Goal: Task Accomplishment & Management: Manage account settings

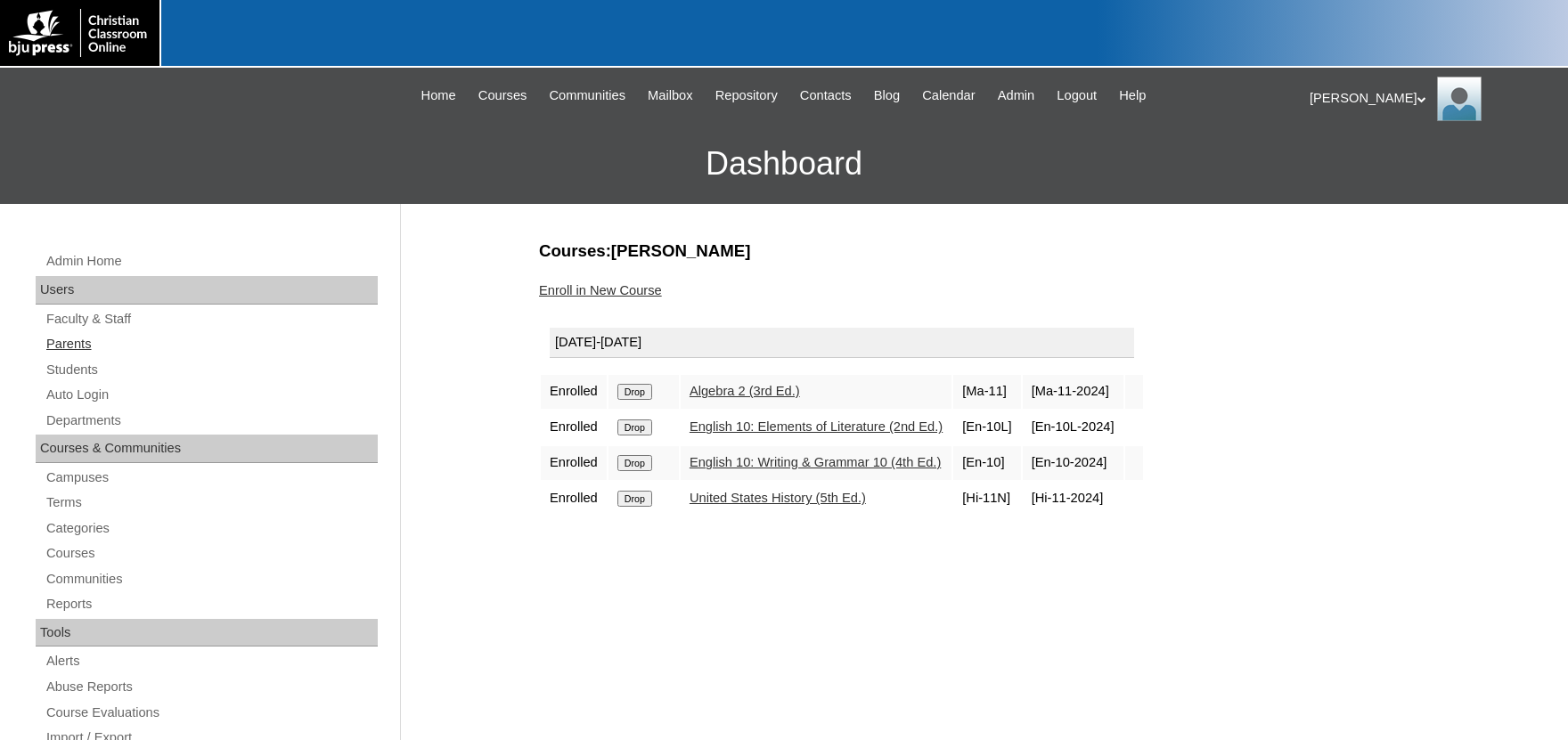
click at [76, 349] on link "Parents" at bounding box center [211, 344] width 334 height 23
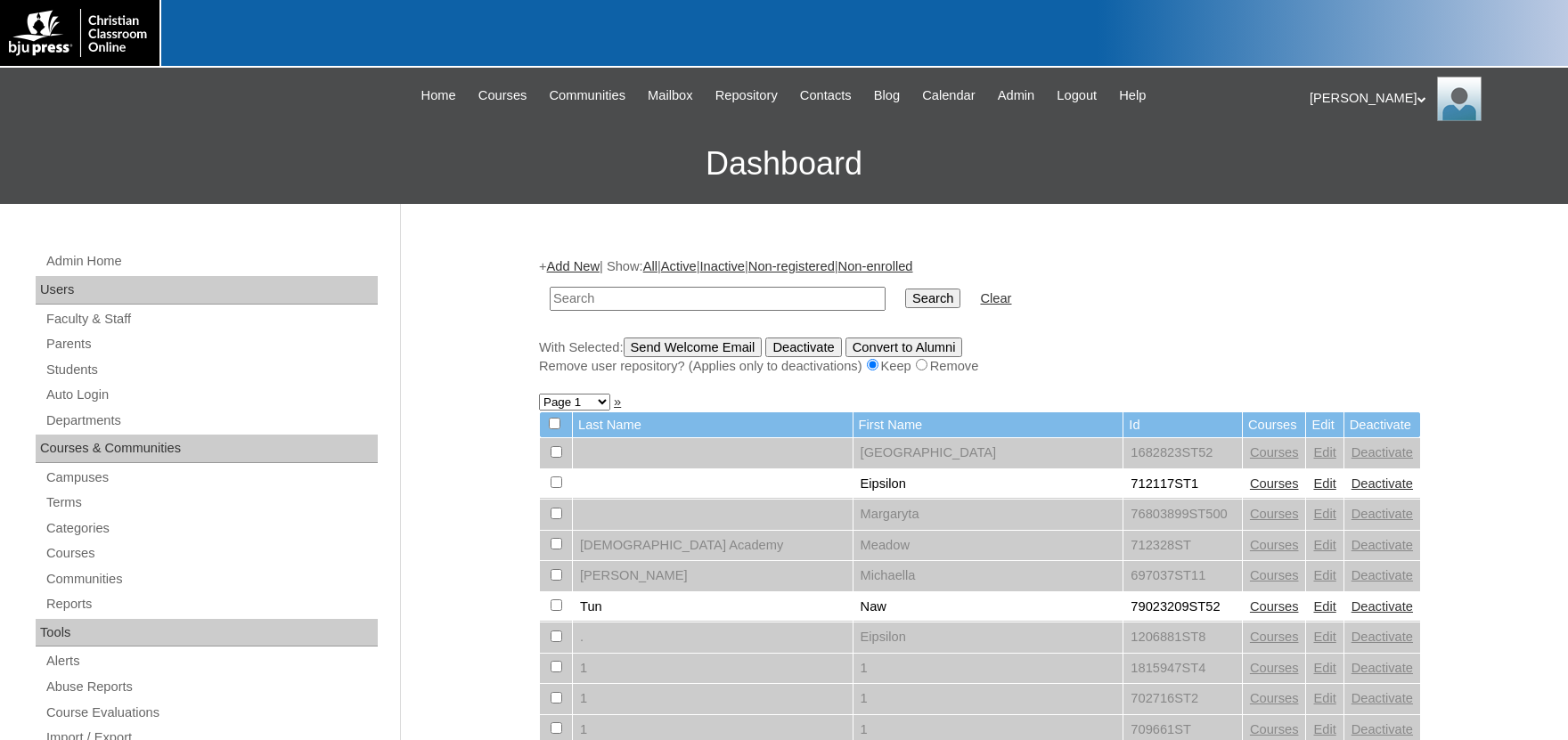
click at [608, 298] on input "text" at bounding box center [717, 299] width 336 height 24
type input "MRichard"
click at [906, 289] on input "Search" at bounding box center [933, 299] width 55 height 20
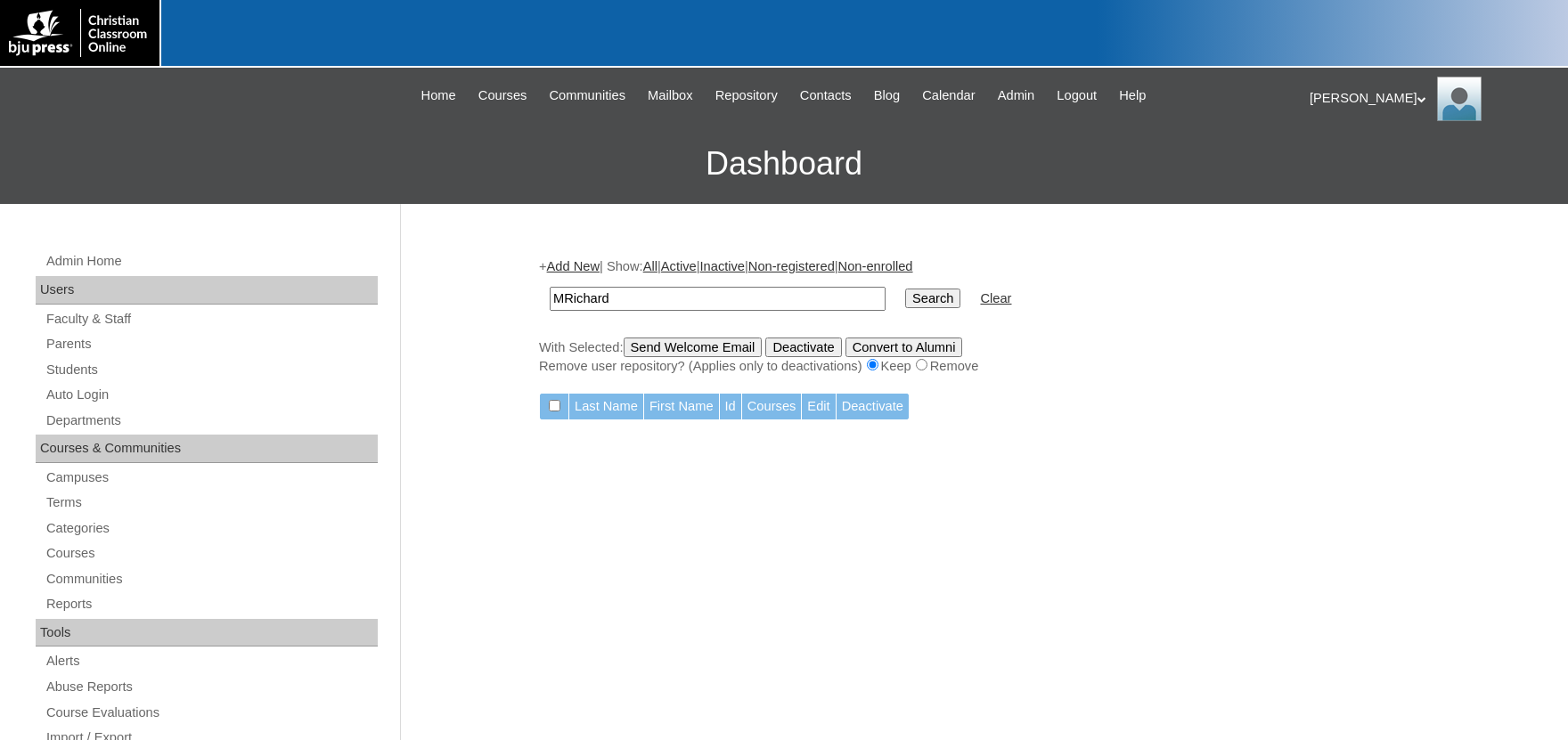
drag, startPoint x: 672, startPoint y: 299, endPoint x: 384, endPoint y: 296, distance: 288.0
click at [549, 296] on input "MRichard" at bounding box center [717, 299] width 336 height 24
drag, startPoint x: 637, startPoint y: 293, endPoint x: 476, endPoint y: 296, distance: 161.0
click at [549, 296] on input "MRichard" at bounding box center [717, 299] width 336 height 24
click at [640, 299] on input "text" at bounding box center [717, 299] width 336 height 24
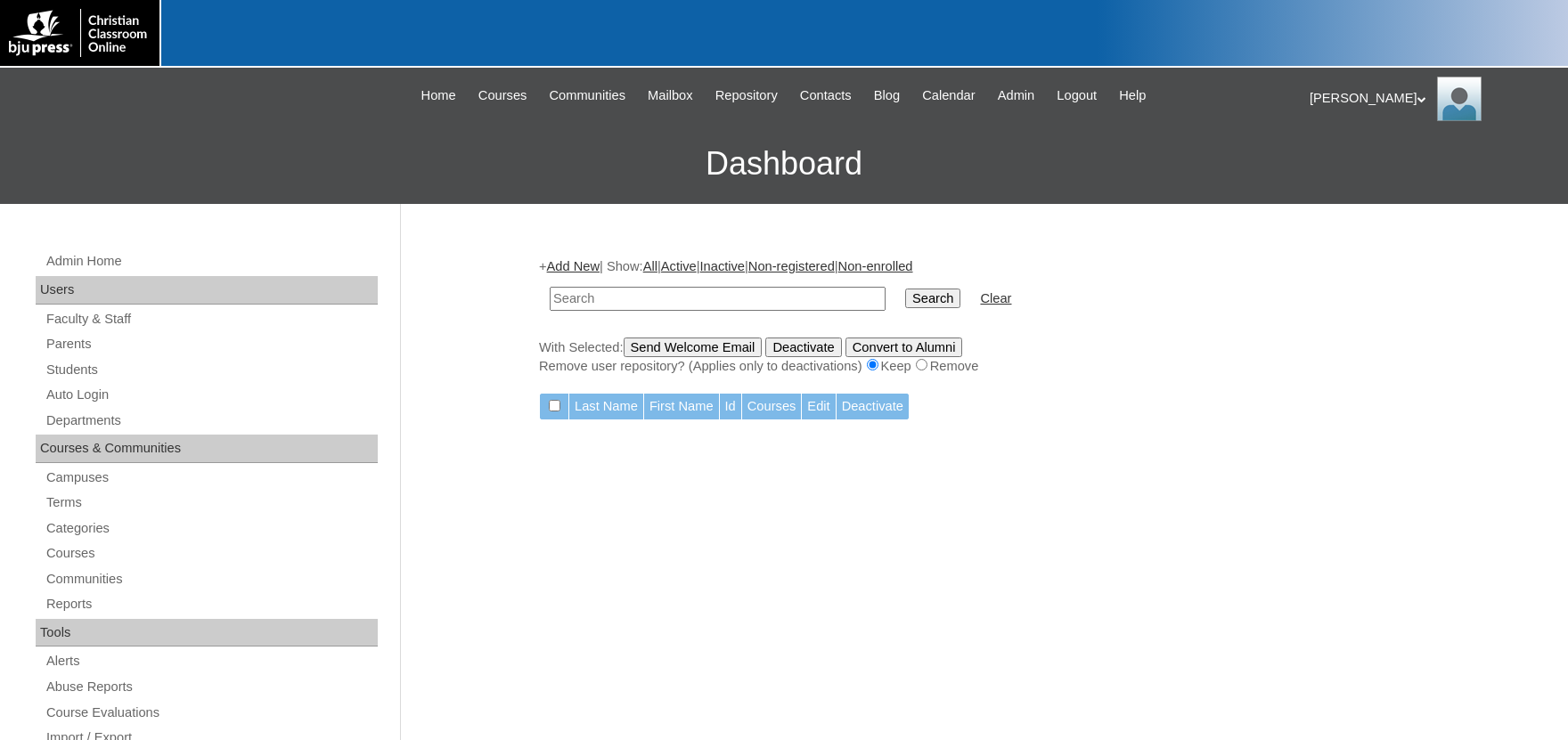
paste input "mason.richard@fbcslafayette.com"
type input "mason.richard@fbcslafayette.com"
click at [909, 292] on input "Search" at bounding box center [933, 299] width 55 height 20
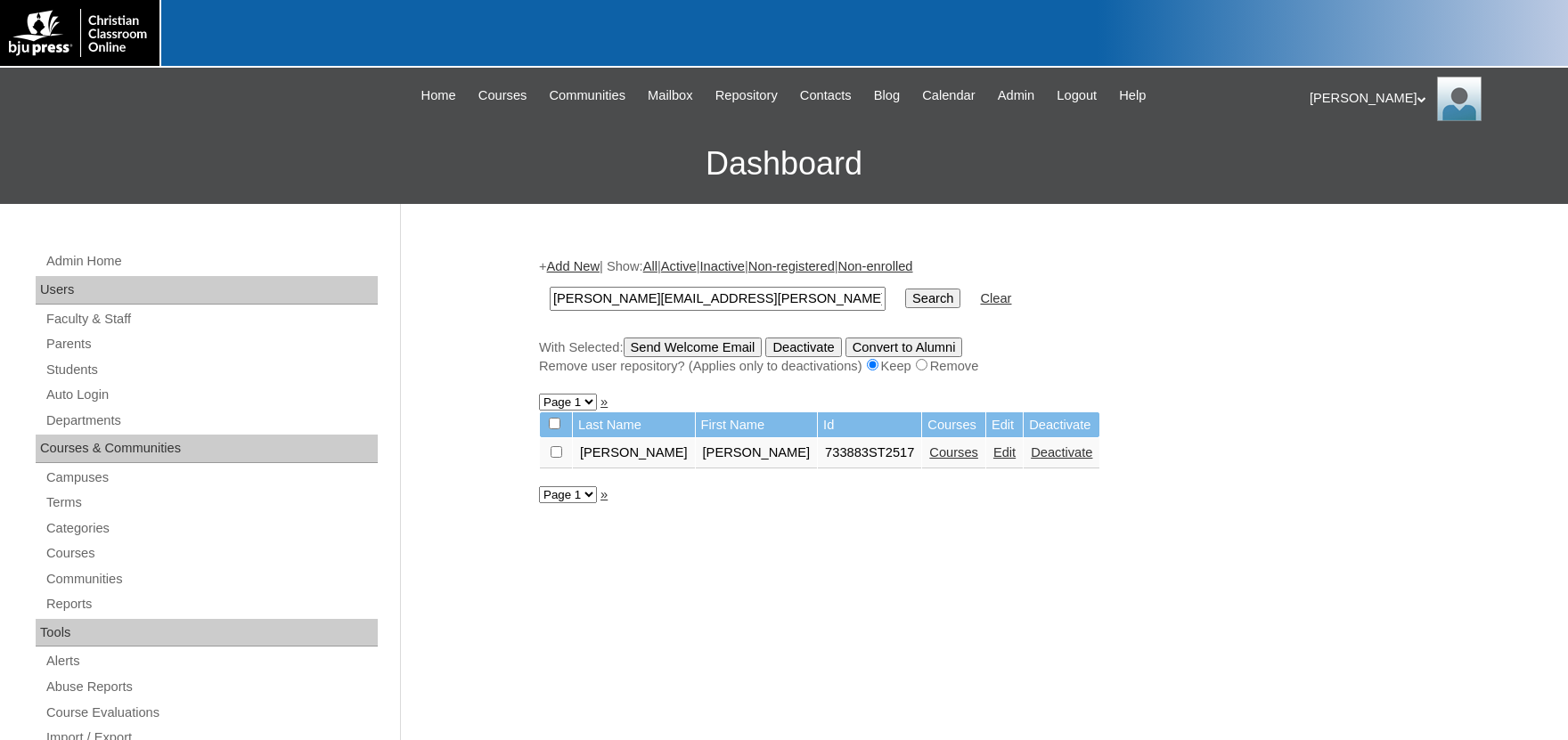
click at [994, 456] on link "Edit" at bounding box center [1005, 452] width 23 height 14
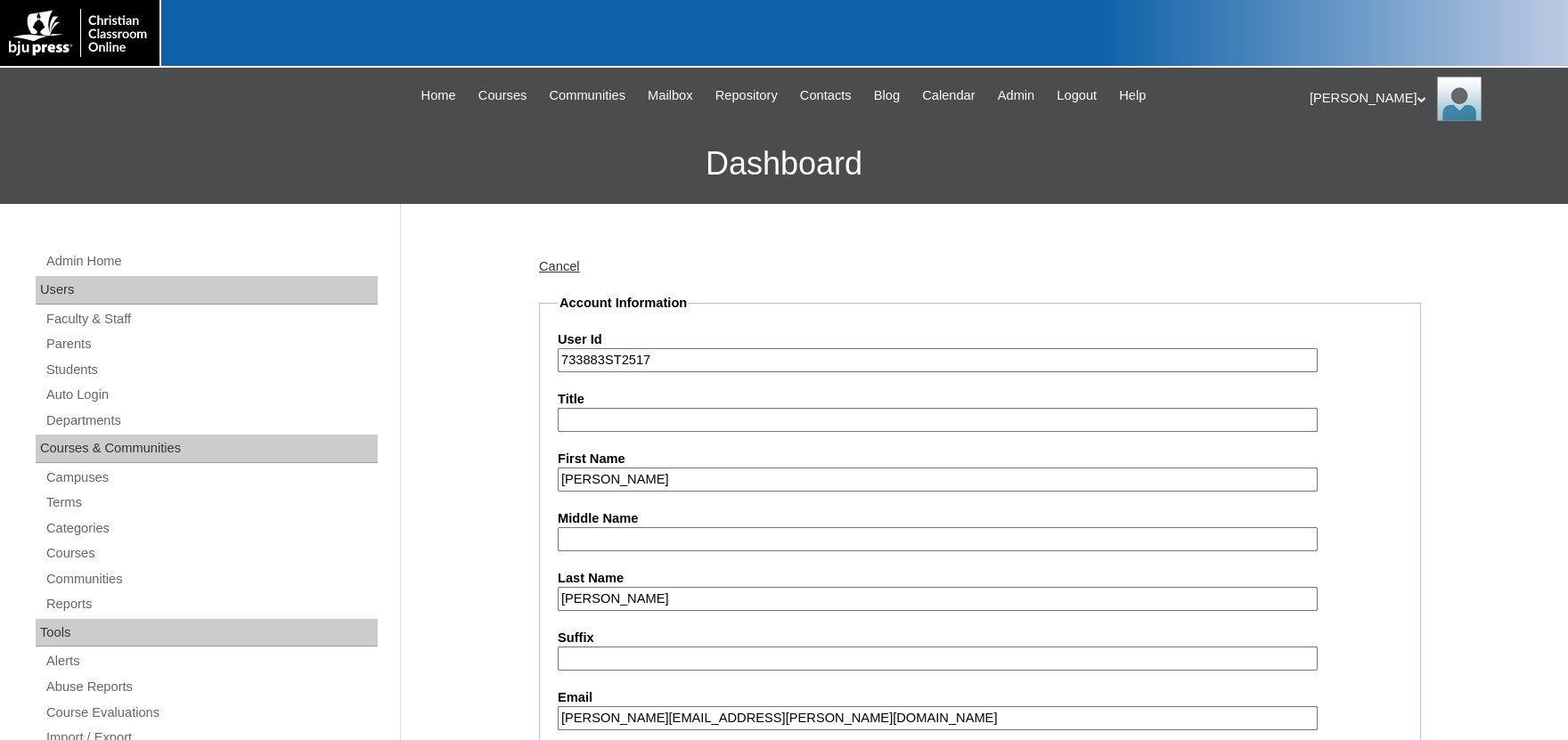
click at [801, 706] on input "[PERSON_NAME][EMAIL_ADDRESS][PERSON_NAME][DOMAIN_NAME]" at bounding box center [937, 718] width 760 height 24
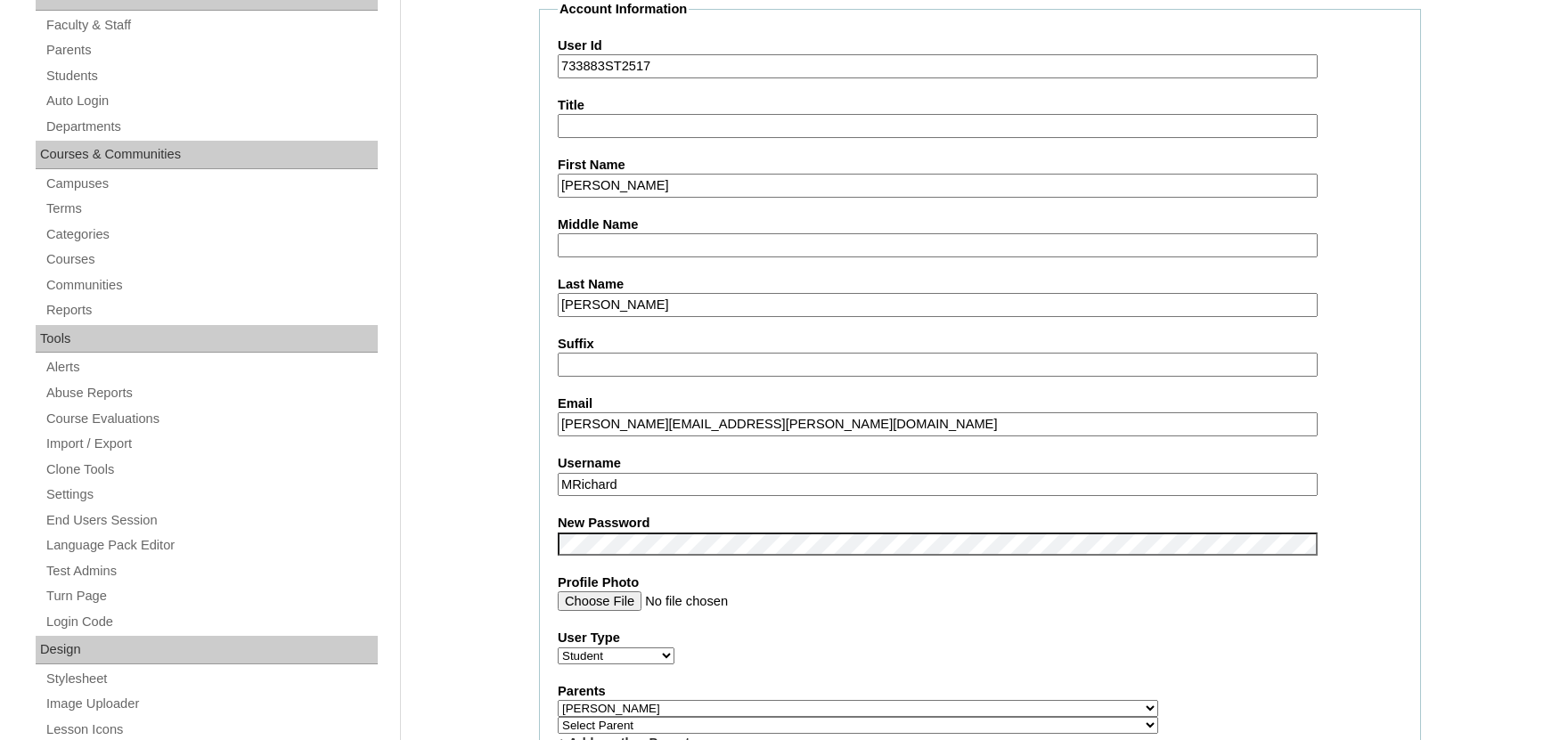
click at [806, 430] on input "[PERSON_NAME][EMAIL_ADDRESS][PERSON_NAME][DOMAIN_NAME]" at bounding box center [937, 424] width 760 height 24
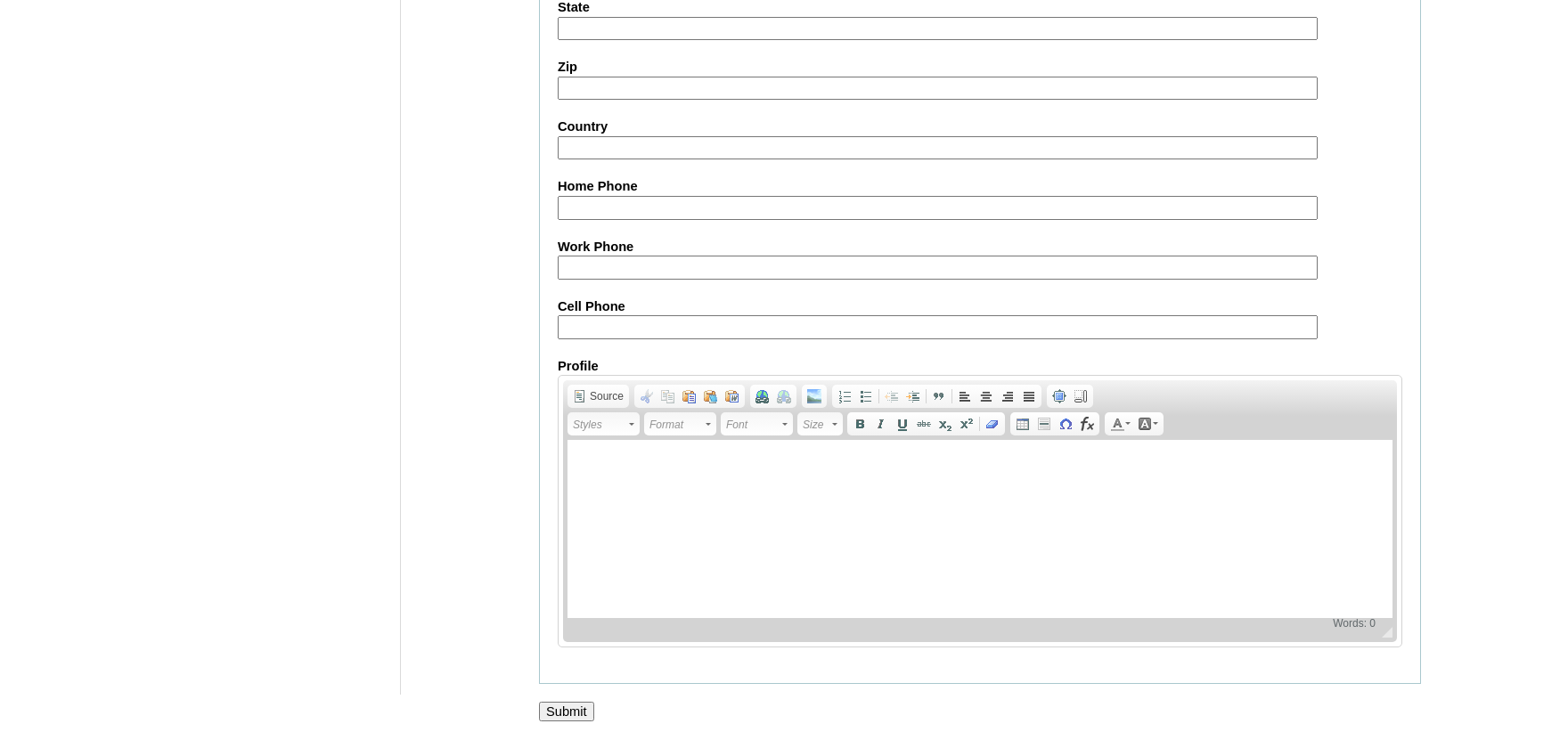
scroll to position [1996, 0]
click at [580, 708] on input "Submit" at bounding box center [567, 711] width 55 height 20
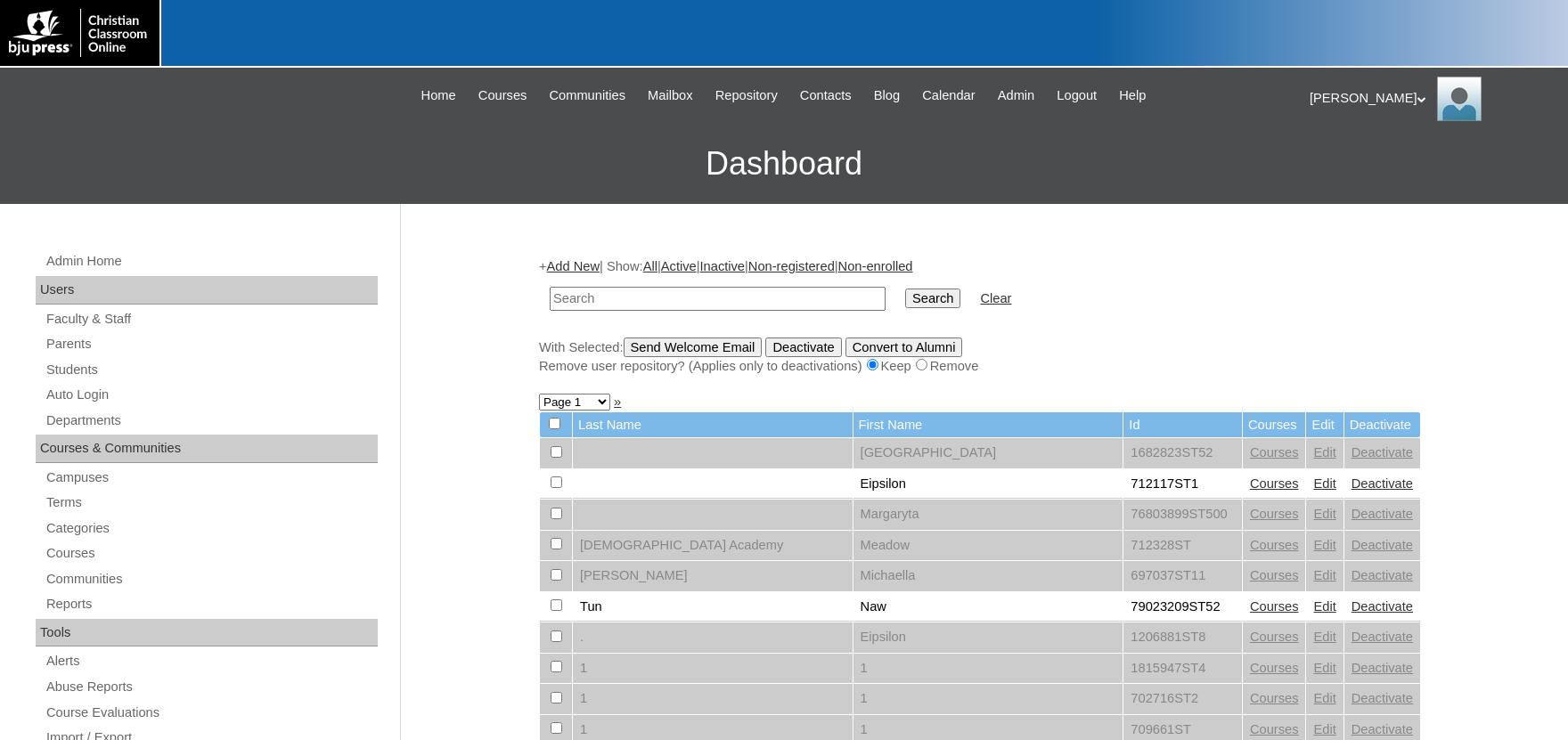
click at [1337, 98] on div "[PERSON_NAME] My Profile My Settings Logout" at bounding box center [1429, 98] width 241 height 45
click at [1343, 172] on span "Logout" at bounding box center [1342, 167] width 36 height 14
